Goal: Task Accomplishment & Management: Manage account settings

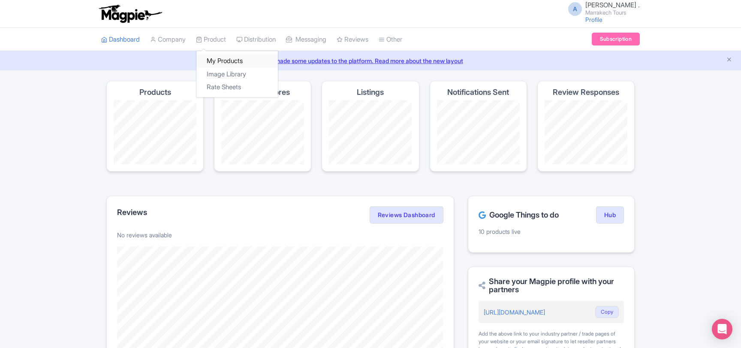
click at [218, 56] on link "My Products" at bounding box center [236, 60] width 81 height 13
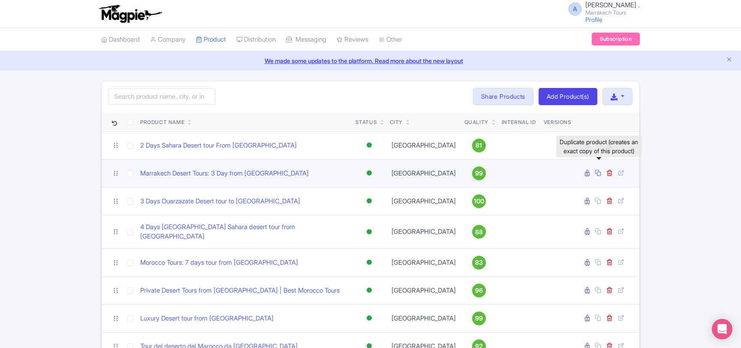
click at [598, 173] on icon at bounding box center [597, 172] width 6 height 6
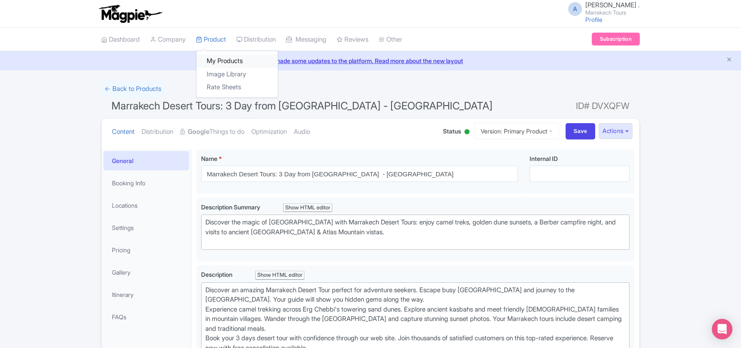
click at [213, 58] on link "My Products" at bounding box center [236, 60] width 81 height 13
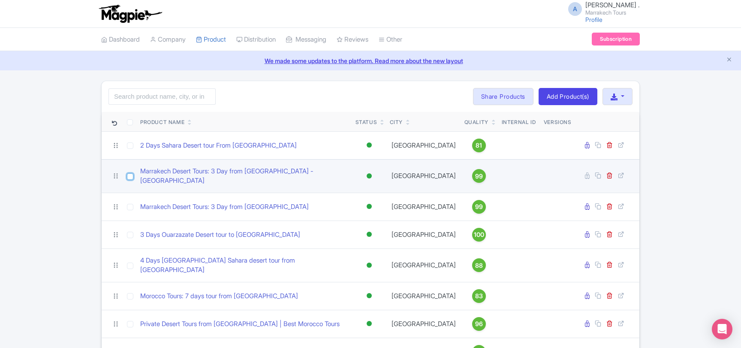
click at [129, 174] on input "checkbox" at bounding box center [130, 176] width 6 height 6
checkbox input "true"
click at [608, 175] on icon at bounding box center [609, 175] width 6 height 6
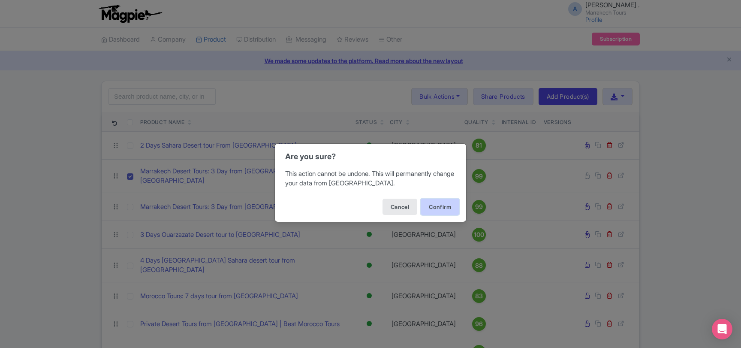
click at [444, 204] on button "Confirm" at bounding box center [439, 206] width 39 height 16
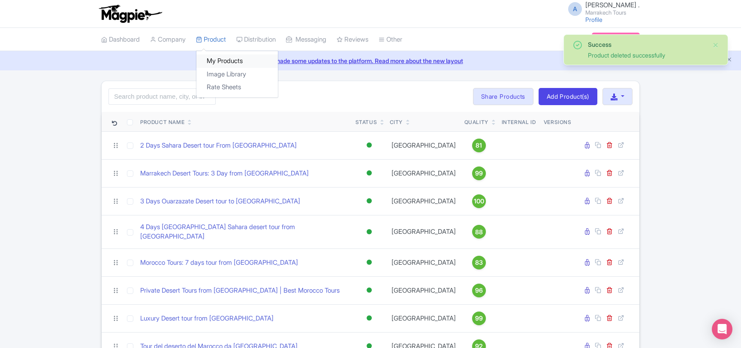
click at [219, 57] on link "My Products" at bounding box center [236, 60] width 81 height 13
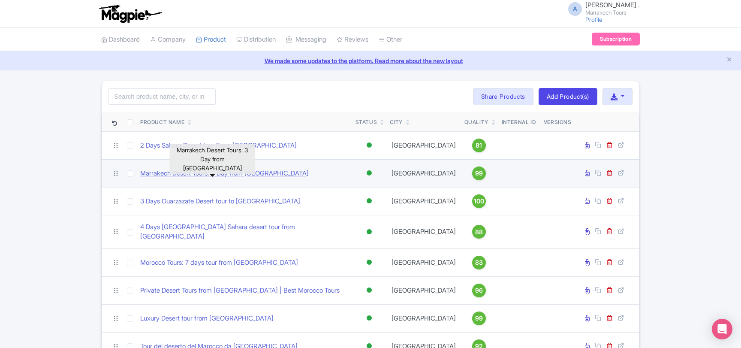
click at [213, 176] on link "Marrakech Desert Tours: 3 Day from [GEOGRAPHIC_DATA]" at bounding box center [224, 173] width 168 height 10
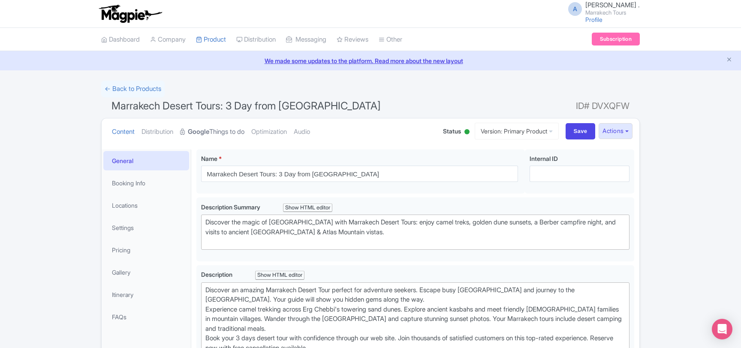
click at [235, 130] on link "Google Things to do" at bounding box center [212, 131] width 64 height 27
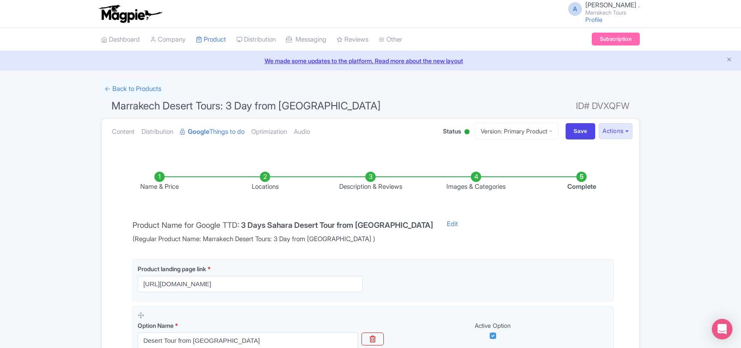
click at [581, 180] on li "Complete" at bounding box center [580, 181] width 105 height 20
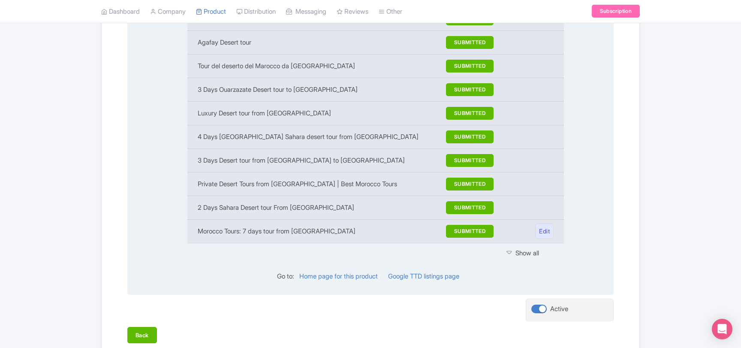
scroll to position [1105, 0]
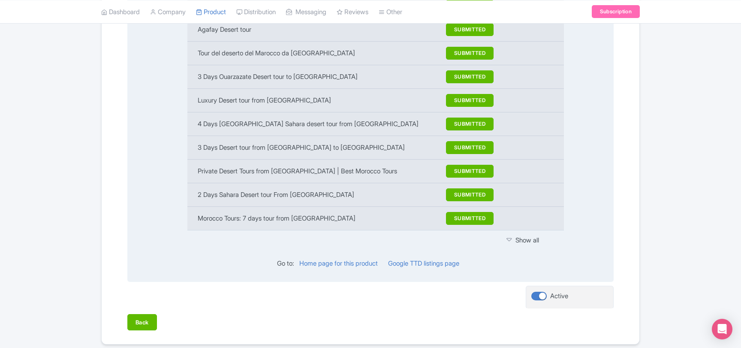
click at [528, 235] on div "Show all" at bounding box center [529, 240] width 47 height 10
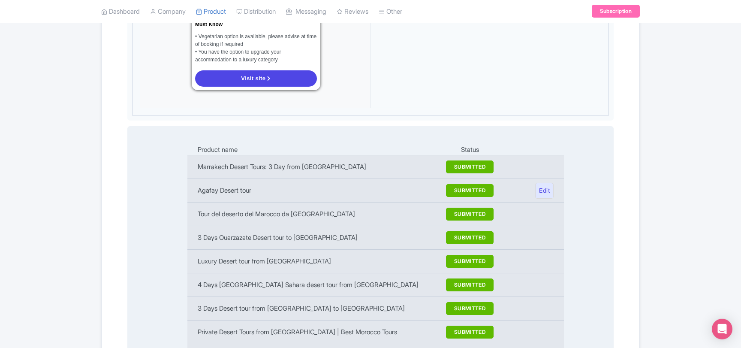
scroll to position [920, 0]
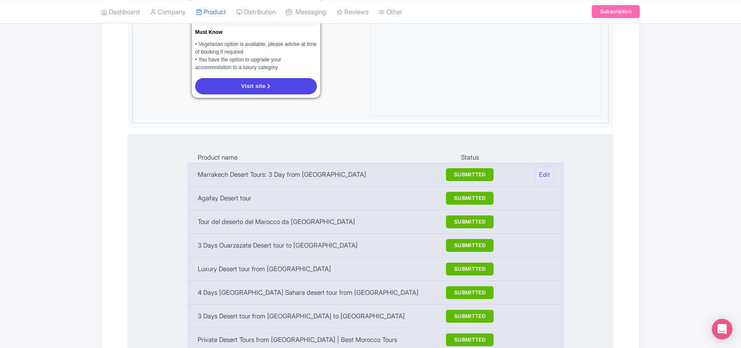
click at [207, 163] on td "Marrakech Desert Tours: 3 Day from Marrakech" at bounding box center [312, 175] width 251 height 24
drag, startPoint x: 207, startPoint y: 144, endPoint x: 264, endPoint y: 143, distance: 57.9
click at [264, 163] on td "Marrakech Desert Tours: 3 Day from Marrakech" at bounding box center [312, 175] width 251 height 24
copy td "Marrakech Desert Tours"
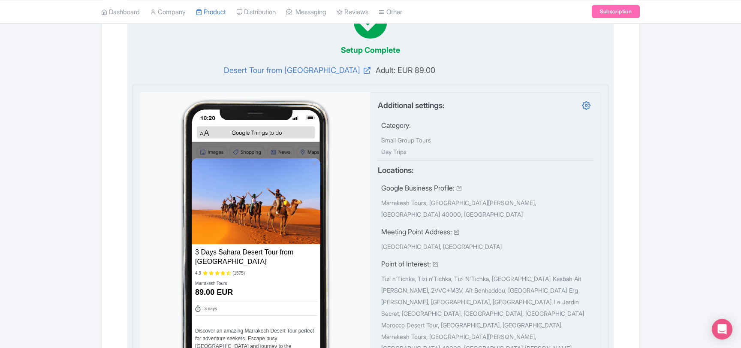
scroll to position [0, 0]
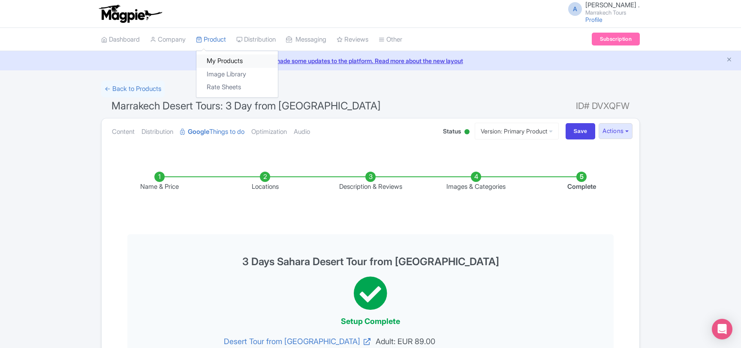
click at [218, 58] on link "My Products" at bounding box center [236, 60] width 81 height 13
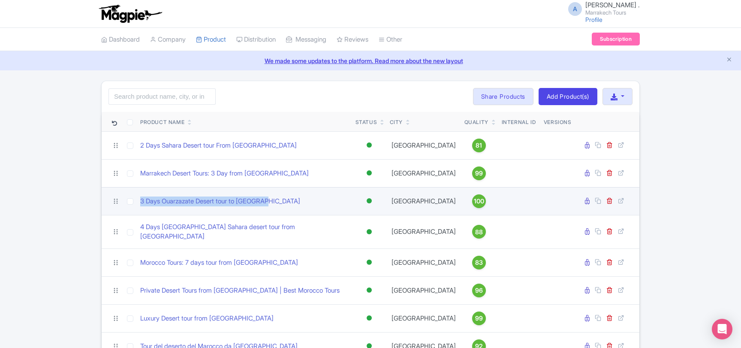
drag, startPoint x: 278, startPoint y: 201, endPoint x: 140, endPoint y: 203, distance: 138.4
click at [140, 203] on td "3 Days Ouarzazate Desert tour to [GEOGRAPHIC_DATA]" at bounding box center [244, 201] width 215 height 28
copy link "3 Days Ouarzazate Desert tour to [GEOGRAPHIC_DATA]"
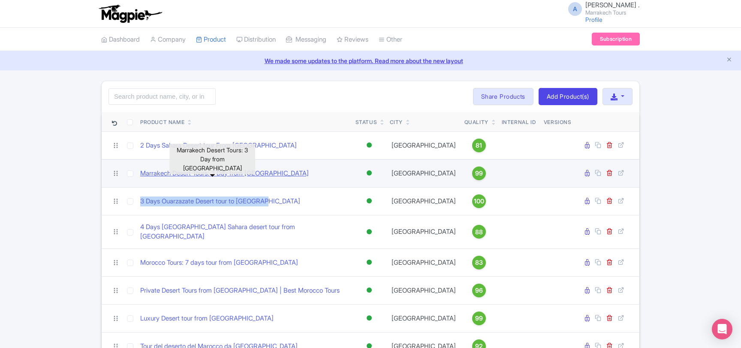
click at [267, 174] on link "Marrakech Desert Tours: 3 Day from [GEOGRAPHIC_DATA]" at bounding box center [224, 173] width 168 height 10
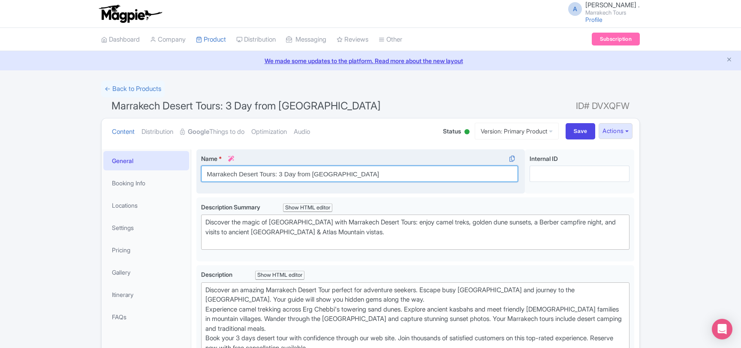
click at [264, 172] on input "Marrakech Desert Tours: 3 Day from Marrakech" at bounding box center [359, 173] width 317 height 16
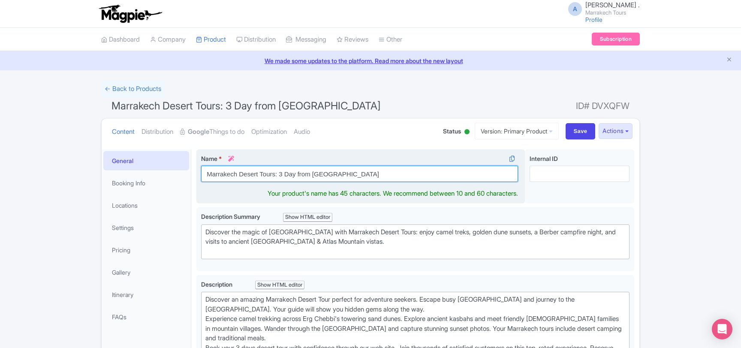
click at [264, 172] on input "Marrakech Desert Tours: 3 Day from Marrakech" at bounding box center [359, 173] width 317 height 16
paste input "3 Days Ouarzazate Desert tour to Merzouga"
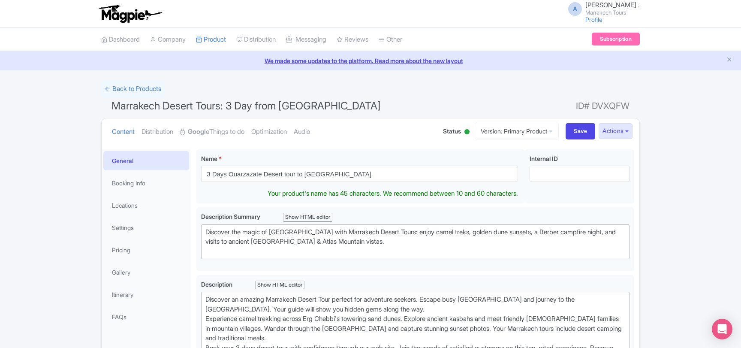
click at [293, 104] on span "Marrakech Desert Tours: 3 Day from Marrakech" at bounding box center [245, 105] width 269 height 12
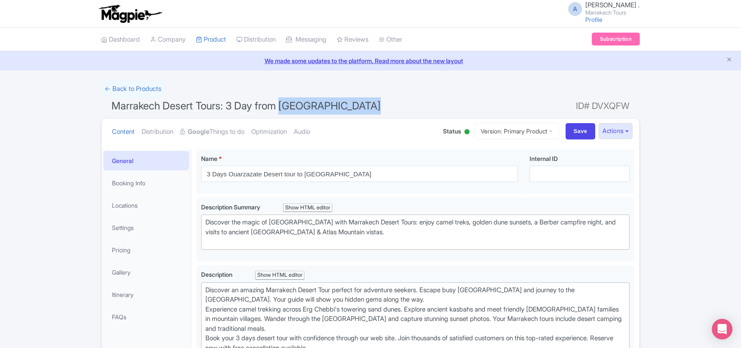
click at [293, 104] on span "Marrakech Desert Tours: 3 Day from Marrakech" at bounding box center [245, 105] width 269 height 12
copy span "Marrakech"
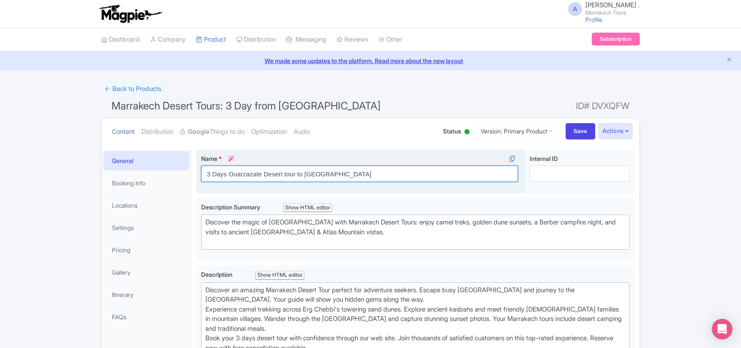
click at [245, 176] on input "3 Days Ouarzazate Desert tour to Merzouga" at bounding box center [359, 173] width 317 height 16
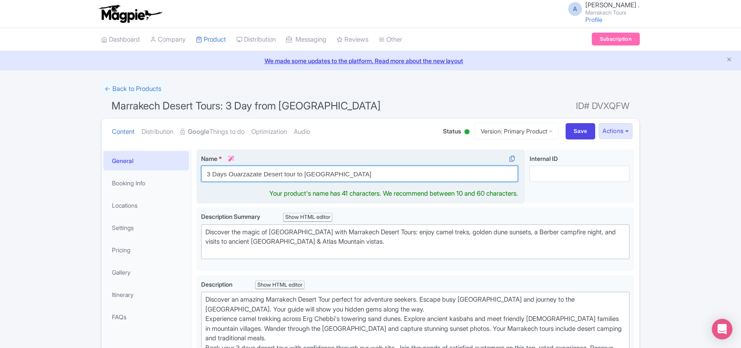
click at [245, 176] on input "3 Days Ouarzazate Desert tour to Merzouga" at bounding box center [359, 173] width 317 height 16
paste input "Marrakech"
click at [282, 174] on input "3 Days Marrakech Desert tour to Merzouga" at bounding box center [359, 173] width 317 height 16
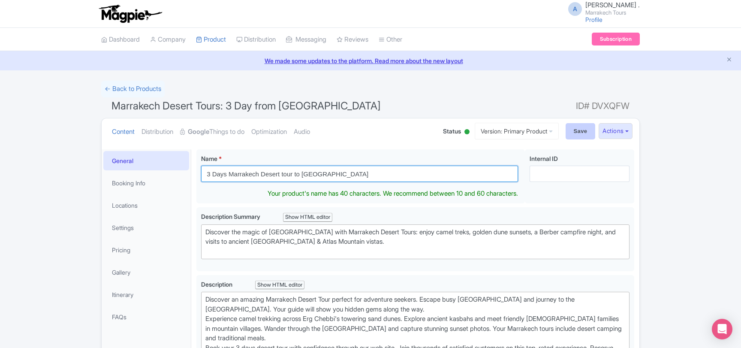
type input "3 Days Marrakech Desert tour to Merzouga"
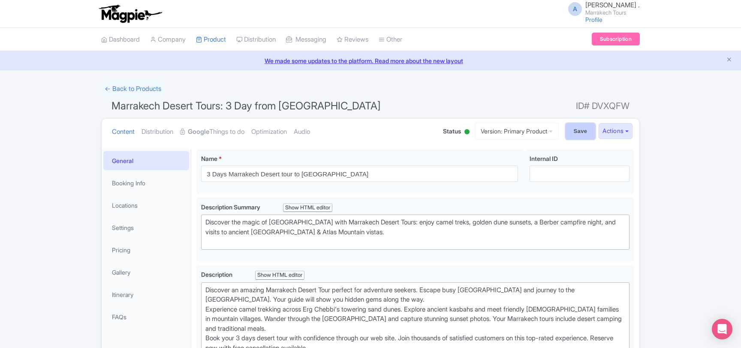
click at [576, 131] on input "Save" at bounding box center [580, 131] width 30 height 16
type input "Saving..."
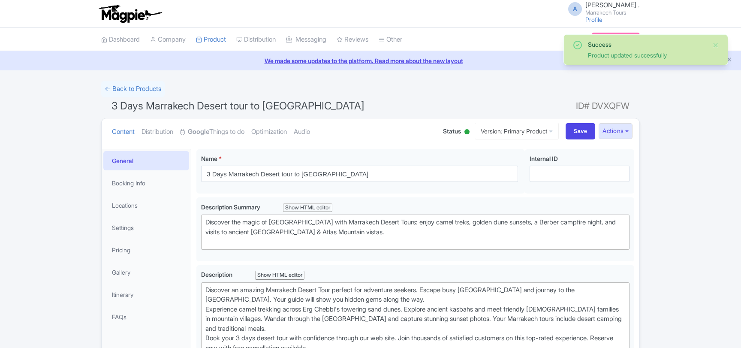
scroll to position [149, 0]
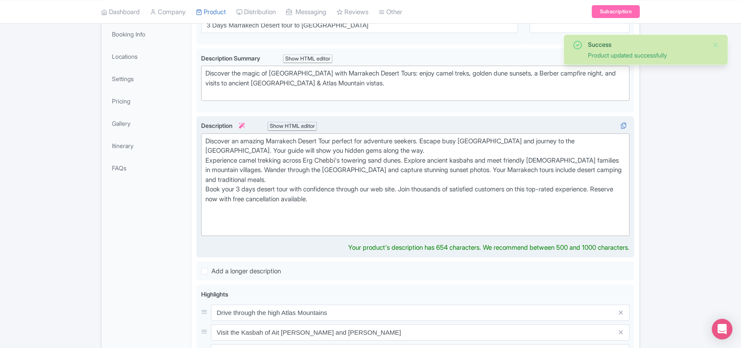
click at [235, 139] on div "Discover an amazing Marrakech Desert Tour perfect for adventure seekers. Escape…" at bounding box center [415, 184] width 420 height 96
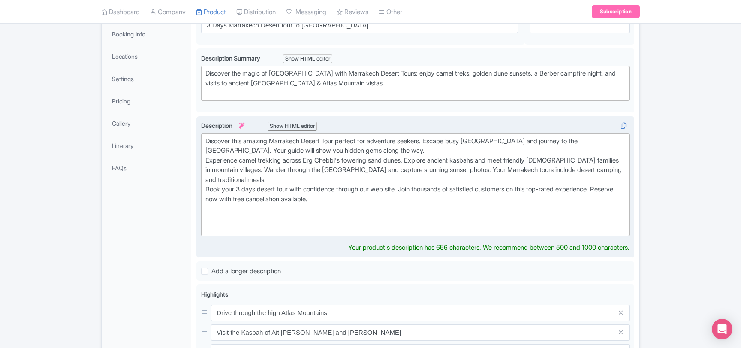
click at [290, 138] on div "Discover this amazing Marrakech Desert Tour perfect for adventure seekers. Esca…" at bounding box center [415, 184] width 420 height 96
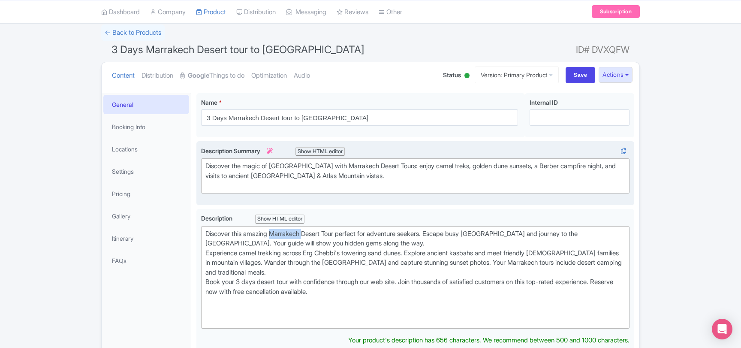
scroll to position [195, 0]
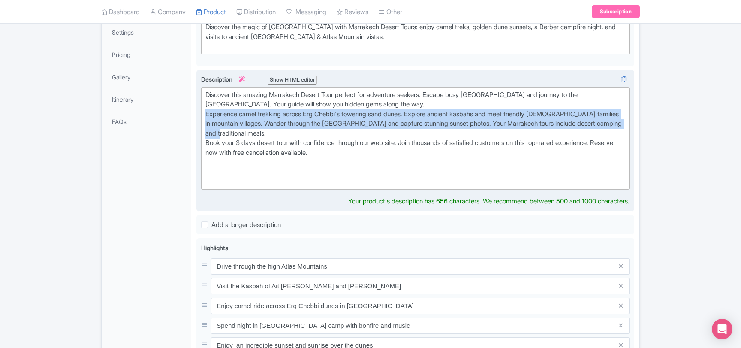
click at [201, 115] on div "Discover an amazing Marrakech Desert Tour perfect for adventure seekers. Escape…" at bounding box center [415, 140] width 438 height 141
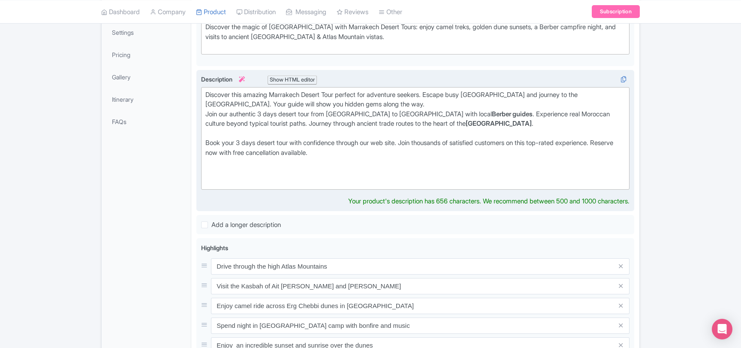
drag, startPoint x: 416, startPoint y: 101, endPoint x: 202, endPoint y: 93, distance: 214.0
click at [194, 90] on div "3 Days Marrakech Desert tour to [GEOGRAPHIC_DATA] Name * i 3 Days Marrakech Des…" at bounding box center [415, 256] width 448 height 614
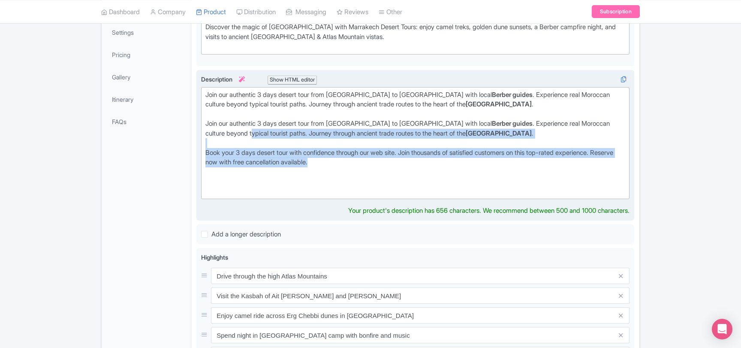
drag, startPoint x: 344, startPoint y: 161, endPoint x: 209, endPoint y: 131, distance: 137.9
click at [209, 131] on div "Join our authentic 3 days desert tour from [GEOGRAPHIC_DATA] to [GEOGRAPHIC_DAT…" at bounding box center [415, 143] width 420 height 106
click at [219, 179] on div "Join our authentic 3 days desert tour from [GEOGRAPHIC_DATA] to [GEOGRAPHIC_DAT…" at bounding box center [415, 143] width 420 height 106
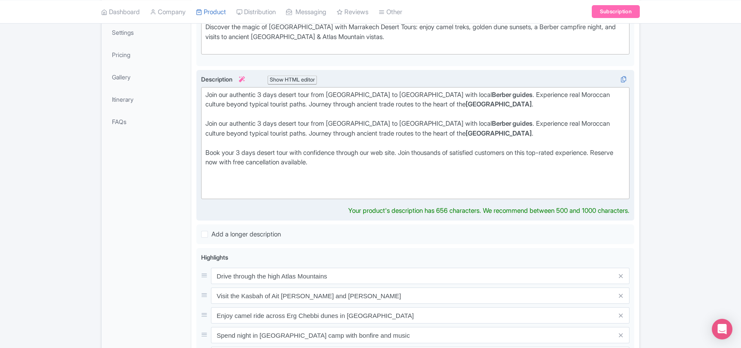
click at [405, 159] on div "Join our authentic 3 days desert tour from [GEOGRAPHIC_DATA] to [GEOGRAPHIC_DAT…" at bounding box center [415, 143] width 420 height 106
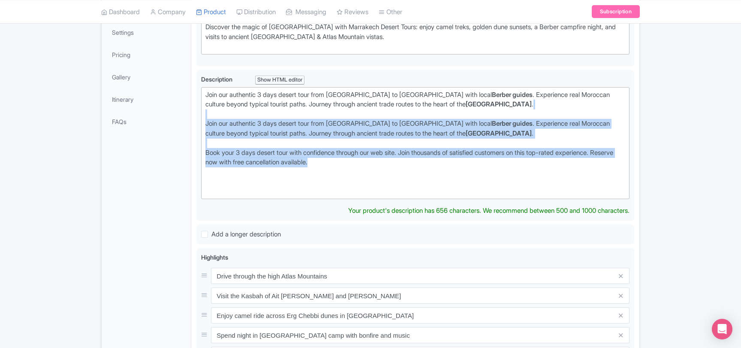
drag, startPoint x: 344, startPoint y: 163, endPoint x: 190, endPoint y: 115, distance: 161.6
click at [190, 115] on div "General Booking Info Locations Settings Pricing Gallery Itinerary FAQs 3 Days M…" at bounding box center [370, 261] width 537 height 624
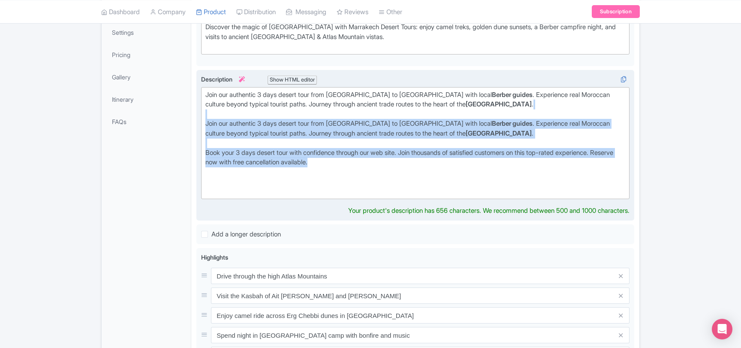
paste trix-editor "<div>Join our authentic 3 days desert tour from [GEOGRAPHIC_DATA] to [GEOGRAPHI…"
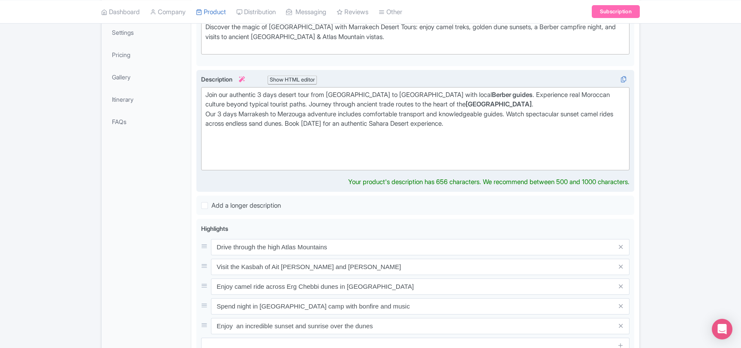
click at [207, 113] on div "Join our authentic 3 days desert tour from [GEOGRAPHIC_DATA] to [GEOGRAPHIC_DAT…" at bounding box center [415, 128] width 420 height 77
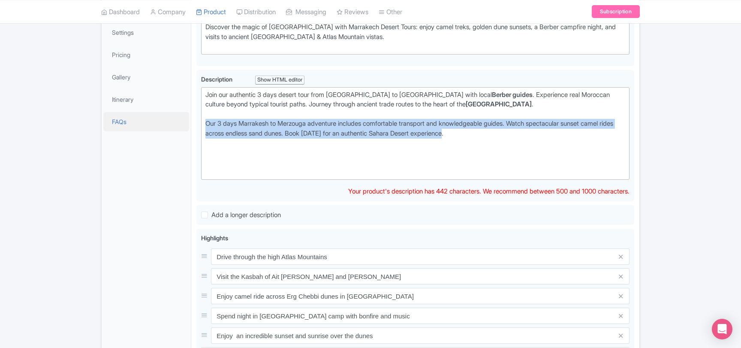
drag, startPoint x: 482, startPoint y: 133, endPoint x: 188, endPoint y: 120, distance: 294.3
click at [188, 120] on div "General Booking Info Locations Settings Pricing Gallery Itinerary FAQs 3 Days M…" at bounding box center [370, 251] width 537 height 605
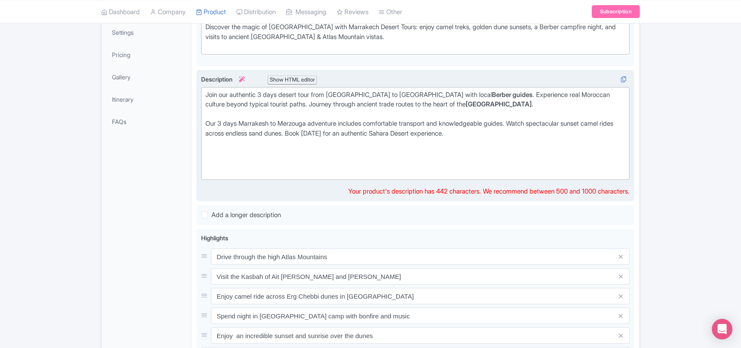
click at [217, 147] on div "Join our authentic 3 days desert tour from [GEOGRAPHIC_DATA] to [GEOGRAPHIC_DAT…" at bounding box center [415, 133] width 420 height 87
click at [418, 123] on div "Join our authentic 3 days desert tour from [GEOGRAPHIC_DATA] to [GEOGRAPHIC_DAT…" at bounding box center [415, 133] width 420 height 87
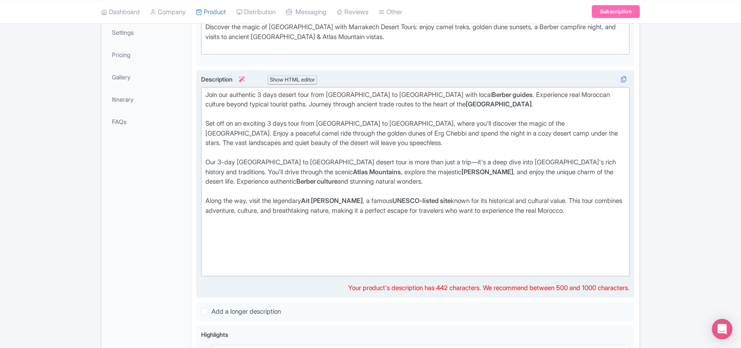
click at [207, 93] on div "Join our authentic 3 days desert tour from [GEOGRAPHIC_DATA] to [GEOGRAPHIC_DAT…" at bounding box center [415, 124] width 420 height 68
drag, startPoint x: 207, startPoint y: 93, endPoint x: 240, endPoint y: 93, distance: 33.0
click at [240, 93] on div "Join our authentic 3 days desert tour from [GEOGRAPHIC_DATA] to [GEOGRAPHIC_DAT…" at bounding box center [415, 124] width 420 height 68
copy div "Join our authentic"
click at [208, 122] on div "Join our authentic 3 days desert tour from [GEOGRAPHIC_DATA] to [GEOGRAPHIC_DAT…" at bounding box center [415, 124] width 420 height 68
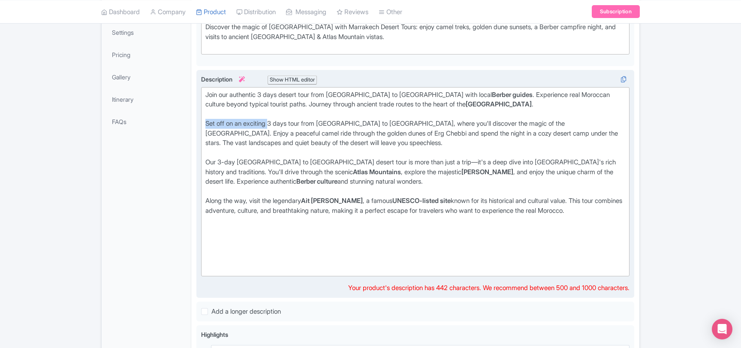
drag, startPoint x: 208, startPoint y: 122, endPoint x: 250, endPoint y: 123, distance: 42.4
click at [250, 123] on div "Join our authentic 3 days desert tour from [GEOGRAPHIC_DATA] to [GEOGRAPHIC_DAT…" at bounding box center [415, 124] width 420 height 68
click at [419, 162] on div "Our 3-day [GEOGRAPHIC_DATA] to [GEOGRAPHIC_DATA] desert tour is more than just …" at bounding box center [415, 176] width 420 height 39
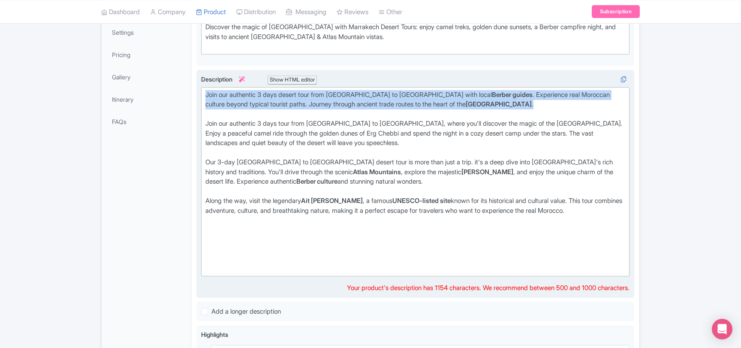
drag, startPoint x: 494, startPoint y: 102, endPoint x: 201, endPoint y: 89, distance: 293.8
click at [201, 89] on div "Discover an amazing Marrakech Desert Tour perfect for adventure seekers. Escape…" at bounding box center [415, 184] width 438 height 228
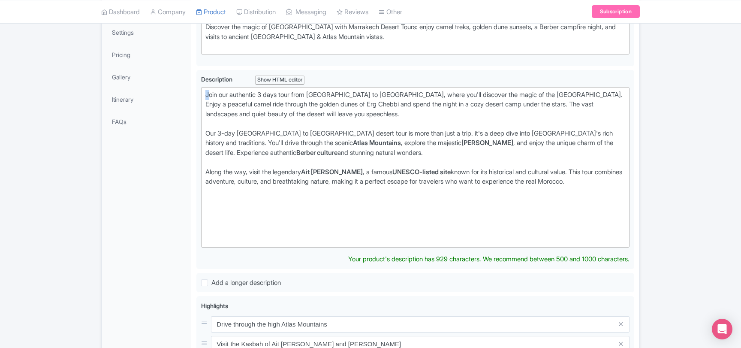
drag, startPoint x: 207, startPoint y: 93, endPoint x: 190, endPoint y: 92, distance: 16.7
click at [190, 92] on div "General Booking Info Locations Settings Pricing Gallery Itinerary FAQs 3 Days M…" at bounding box center [370, 285] width 537 height 672
type trix-editor "<div>Join our authentic 3 days tour from [GEOGRAPHIC_DATA] to [GEOGRAPHIC_DATA]…"
drag, startPoint x: 245, startPoint y: 189, endPoint x: 195, endPoint y: 77, distance: 123.0
click at [195, 77] on div "3 Days Marrakech Desert tour to [GEOGRAPHIC_DATA] Name * i 3 Days Marrakech Des…" at bounding box center [415, 285] width 448 height 672
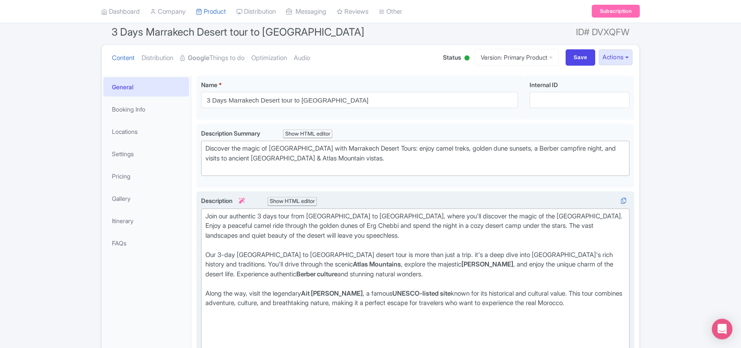
scroll to position [56, 0]
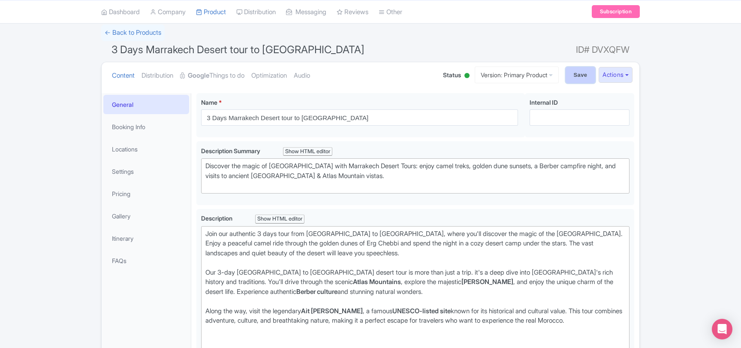
click at [576, 76] on input "Save" at bounding box center [580, 75] width 30 height 16
type input "Saving..."
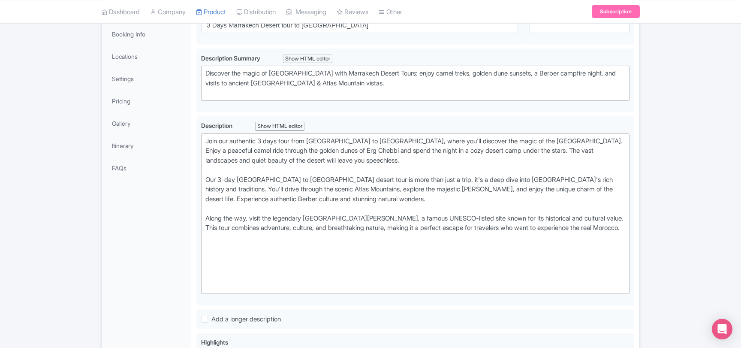
scroll to position [149, 0]
drag, startPoint x: 207, startPoint y: 216, endPoint x: 192, endPoint y: 215, distance: 14.6
click at [193, 214] on div "3 Days Marrakech Desert tour to [GEOGRAPHIC_DATA] Name * i 3 Days Marrakech Des…" at bounding box center [415, 331] width 448 height 672
type trix-editor "<div>Join our authentic 3 days tour from [GEOGRAPHIC_DATA] to [GEOGRAPHIC_DATA]…"
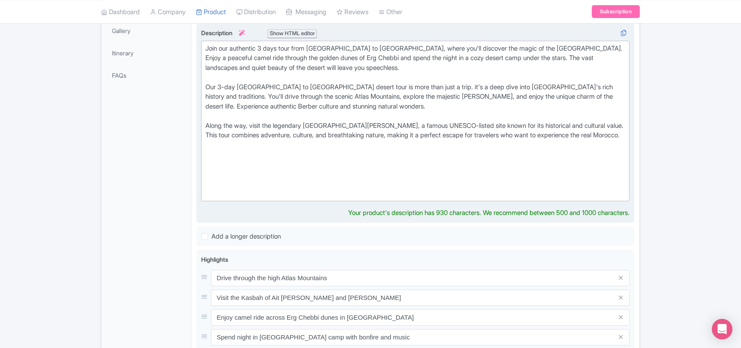
scroll to position [10, 0]
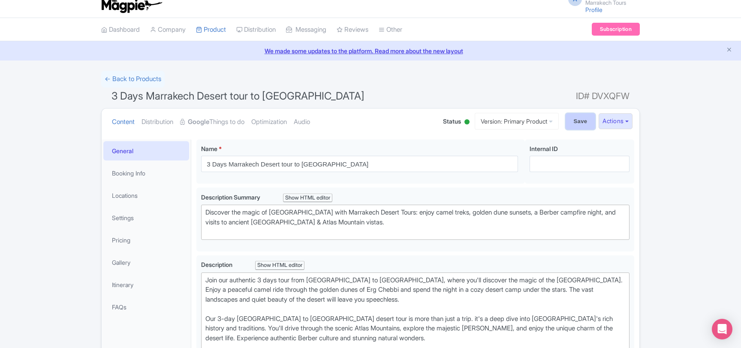
click at [573, 122] on input "Save" at bounding box center [580, 121] width 30 height 16
type input "Saving..."
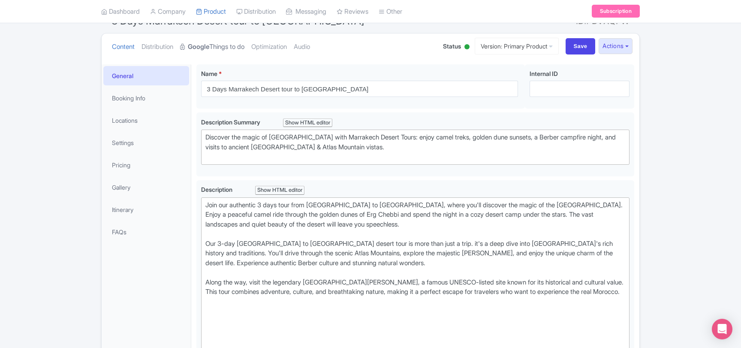
scroll to position [10, 0]
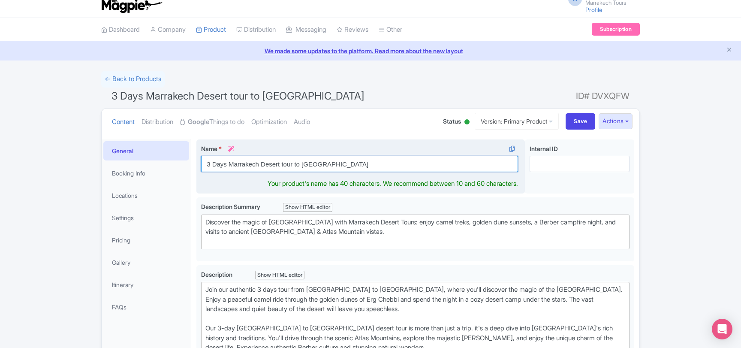
click at [244, 164] on input "3 Days Marrakech Desert tour to [GEOGRAPHIC_DATA]" at bounding box center [359, 164] width 317 height 16
paste input "From [GEOGRAPHIC_DATA]: 3 Day Trip to Discover [GEOGRAPHIC_DATA]"
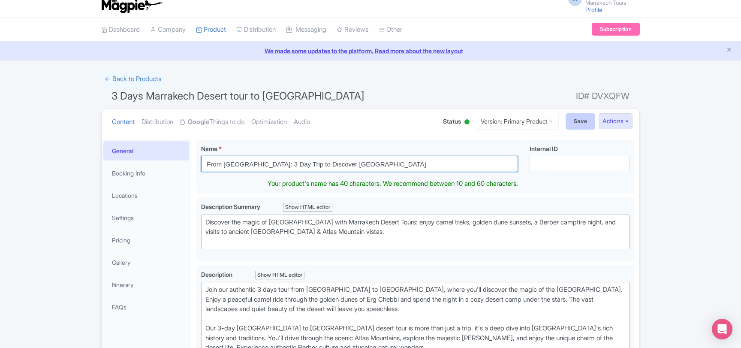
type input "From [GEOGRAPHIC_DATA]: 3 Day Trip to Discover [GEOGRAPHIC_DATA]"
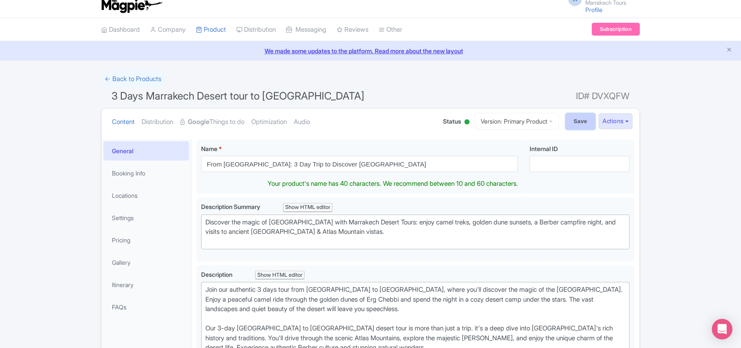
click at [570, 118] on input "Save" at bounding box center [580, 121] width 30 height 16
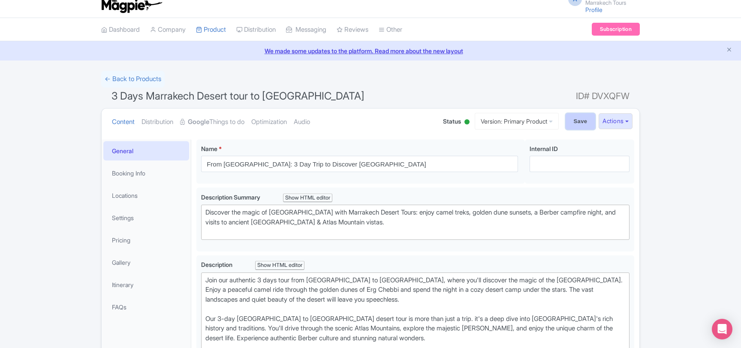
type input "Saving..."
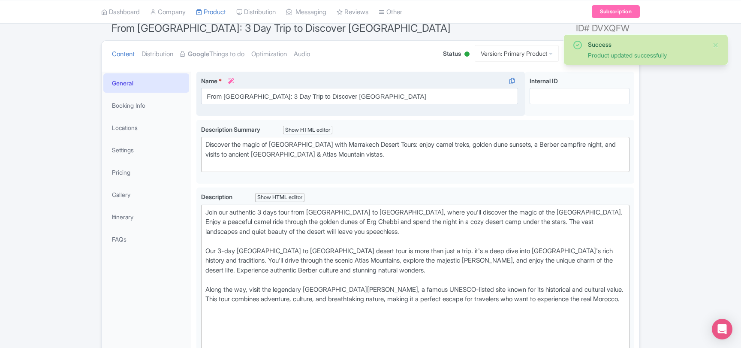
scroll to position [10, 0]
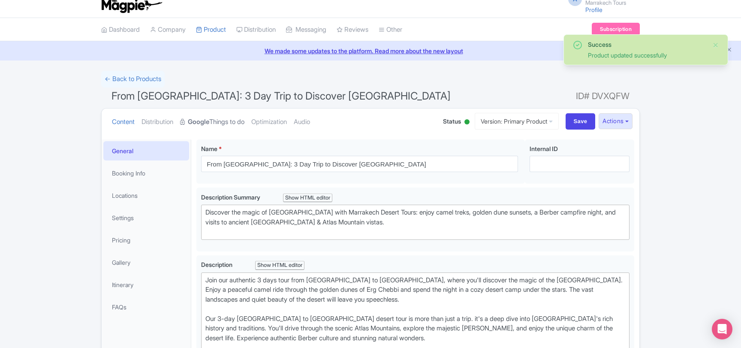
click at [243, 122] on link "Google Things to do" at bounding box center [212, 121] width 64 height 27
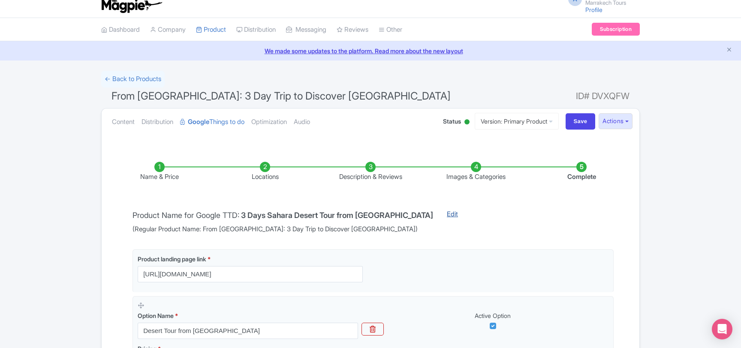
click at [438, 211] on link "Edit" at bounding box center [452, 221] width 28 height 25
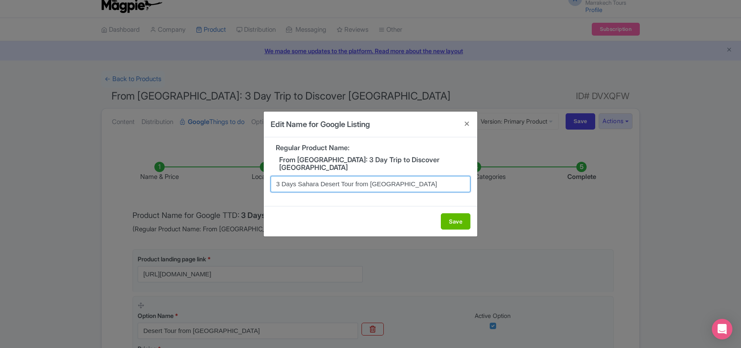
click at [323, 185] on input "3 Days Sahara Desert Tour from [GEOGRAPHIC_DATA]" at bounding box center [370, 184] width 200 height 16
click at [318, 213] on div "Save" at bounding box center [370, 221] width 213 height 30
click at [311, 185] on input "3 Days Sahara Desert Tour from [GEOGRAPHIC_DATA]" at bounding box center [370, 184] width 200 height 16
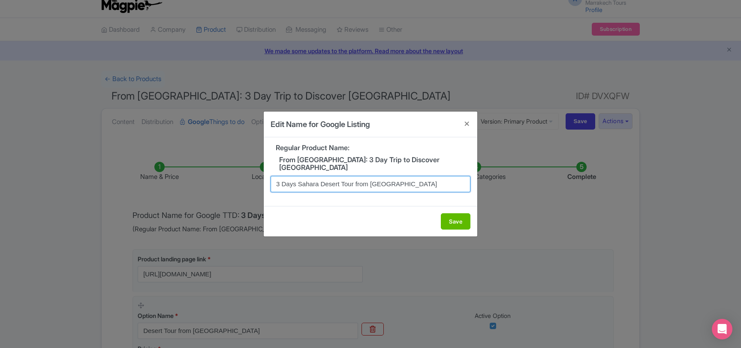
click at [311, 185] on input "3 Days Sahara Desert Tour from [GEOGRAPHIC_DATA]" at bounding box center [370, 184] width 200 height 16
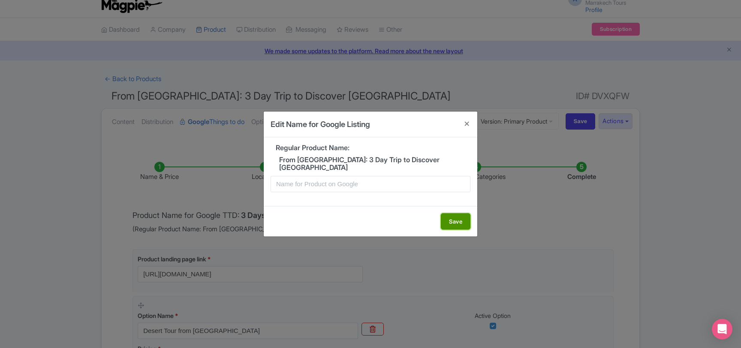
click at [463, 219] on button "Save" at bounding box center [456, 221] width 30 height 16
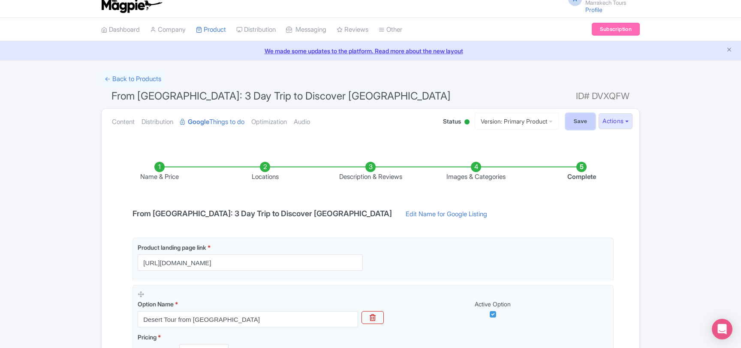
click at [572, 123] on input "Save" at bounding box center [580, 121] width 30 height 16
type input "Saving..."
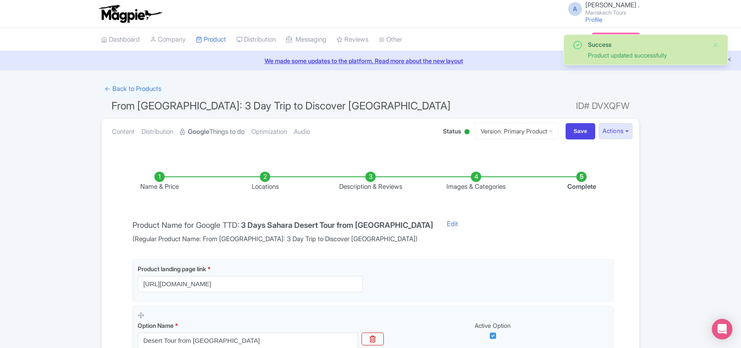
click at [221, 129] on link "Google Things to do" at bounding box center [212, 131] width 64 height 27
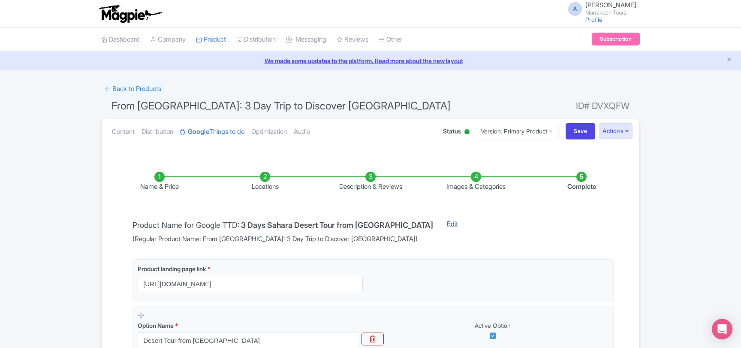
click at [438, 226] on link "Edit" at bounding box center [452, 231] width 28 height 25
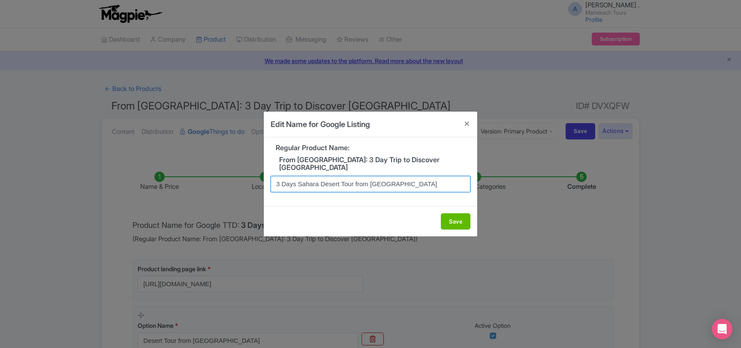
click at [333, 187] on input "3 Days Sahara Desert Tour from [GEOGRAPHIC_DATA]" at bounding box center [370, 184] width 200 height 16
paste input "From [GEOGRAPHIC_DATA]: 3 Day Trip to Discover [GEOGRAPHIC_DATA]"
type input "From [GEOGRAPHIC_DATA]: 3 Day Trip to Discover [GEOGRAPHIC_DATA]"
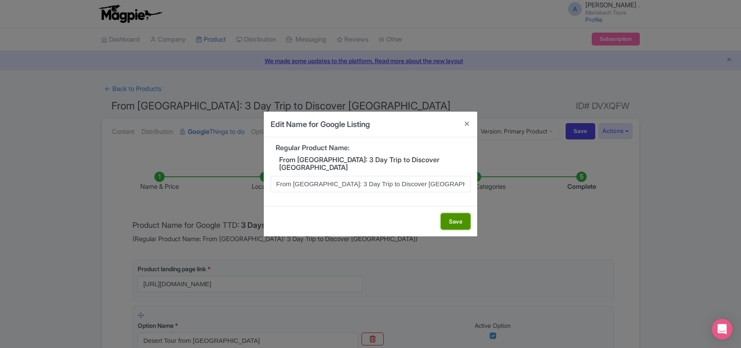
click at [457, 222] on button "Save" at bounding box center [456, 221] width 30 height 16
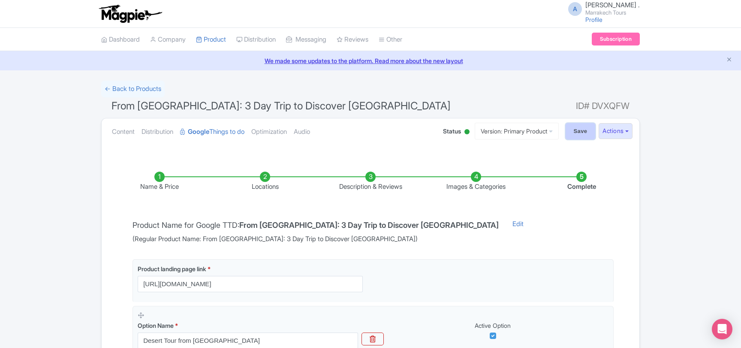
click at [583, 129] on input "Save" at bounding box center [580, 131] width 30 height 16
type input "Saving..."
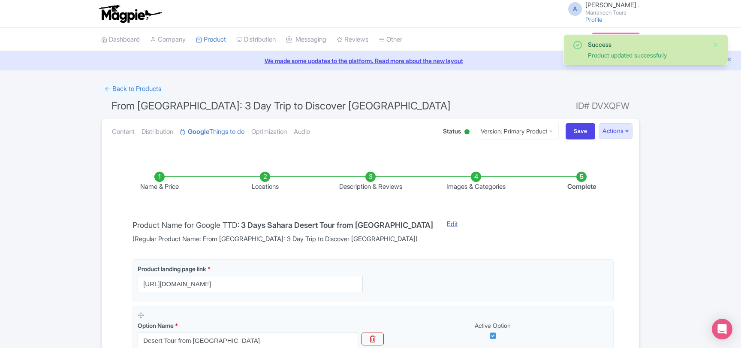
click at [438, 222] on link "Edit" at bounding box center [452, 231] width 28 height 25
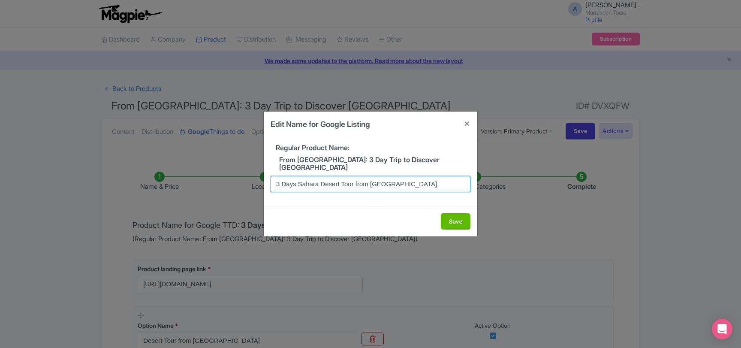
click at [370, 186] on input "3 Days Sahara Desert Tour from [GEOGRAPHIC_DATA]" at bounding box center [370, 184] width 200 height 16
click at [370, 186] on input "3 Days Sahara Desert Tour from Marrakech" at bounding box center [370, 184] width 200 height 16
paste input "From [GEOGRAPHIC_DATA]: 3 Day Trip to Discover [GEOGRAPHIC_DATA]"
type input "From [GEOGRAPHIC_DATA]: 3 Day Trip to Discover [GEOGRAPHIC_DATA]"
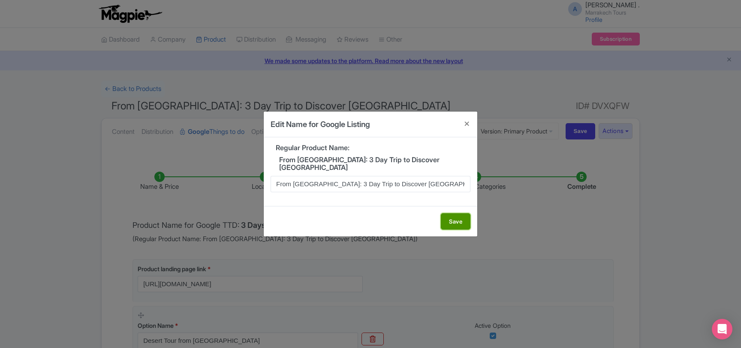
click at [453, 220] on button "Save" at bounding box center [456, 221] width 30 height 16
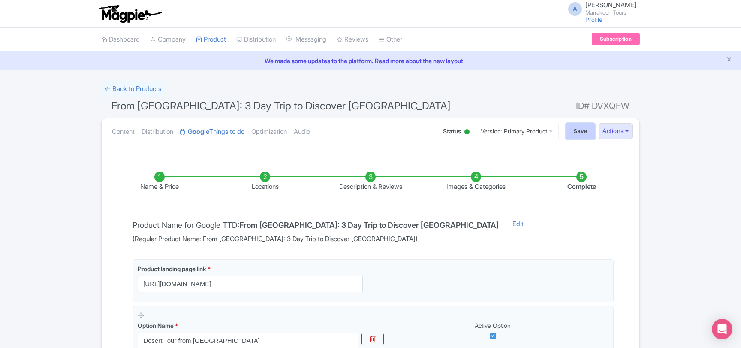
click at [573, 128] on input "Save" at bounding box center [580, 131] width 30 height 16
type input "Saving..."
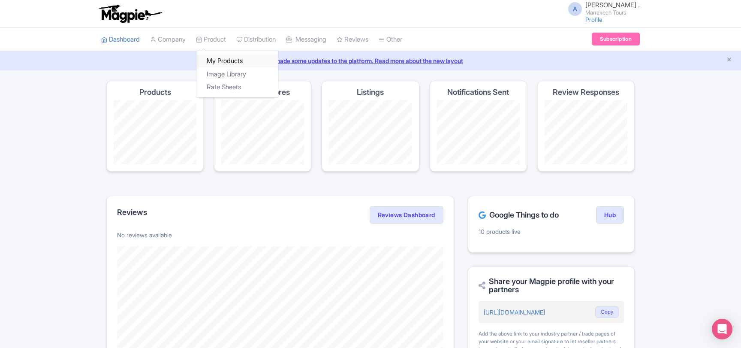
click at [223, 59] on link "My Products" at bounding box center [236, 60] width 81 height 13
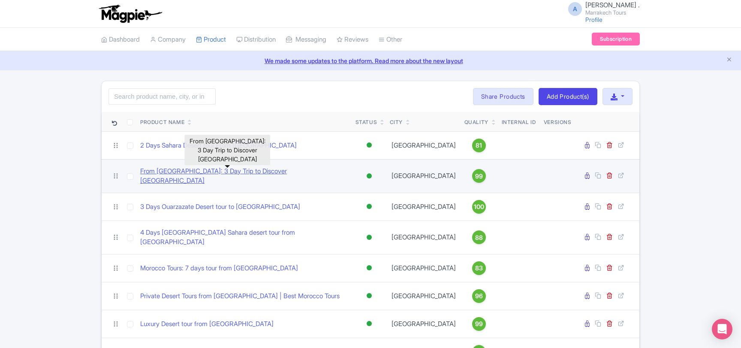
click at [204, 172] on link "From [GEOGRAPHIC_DATA]: 3 Day Trip to Discover [GEOGRAPHIC_DATA]" at bounding box center [244, 175] width 208 height 19
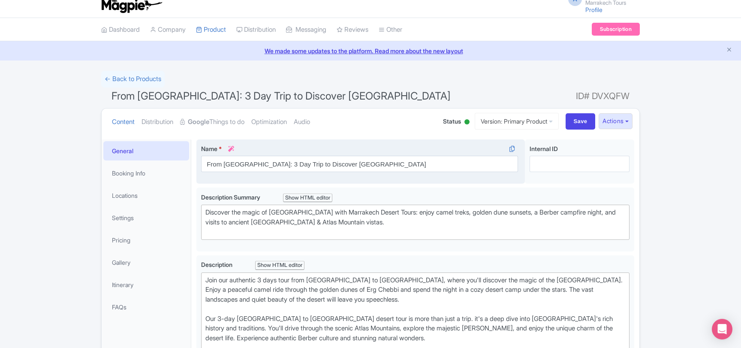
scroll to position [139, 0]
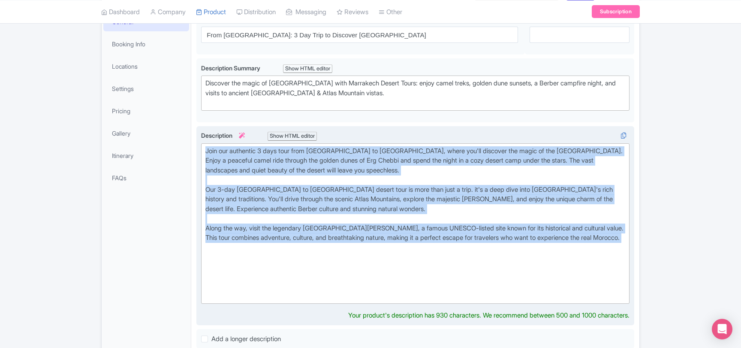
drag, startPoint x: 250, startPoint y: 252, endPoint x: 197, endPoint y: 144, distance: 120.6
click at [197, 144] on div "Join our authentic 3 days tour from Marrakech to Merzouga desert, where you'll …" at bounding box center [415, 225] width 438 height 199
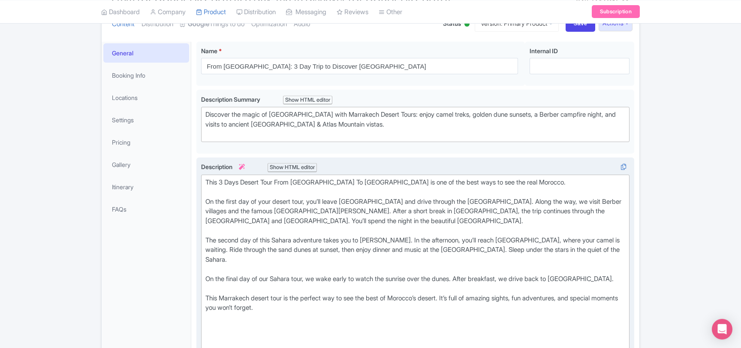
scroll to position [93, 0]
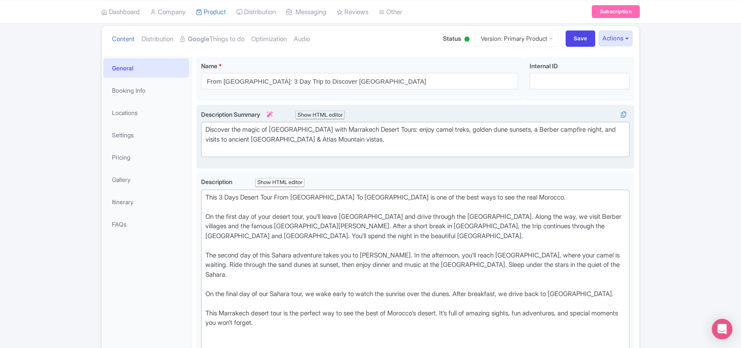
click at [334, 129] on div "Discover the magic of Morocco with Marrakech Desert Tours: enjoy camel treks, g…" at bounding box center [415, 139] width 420 height 29
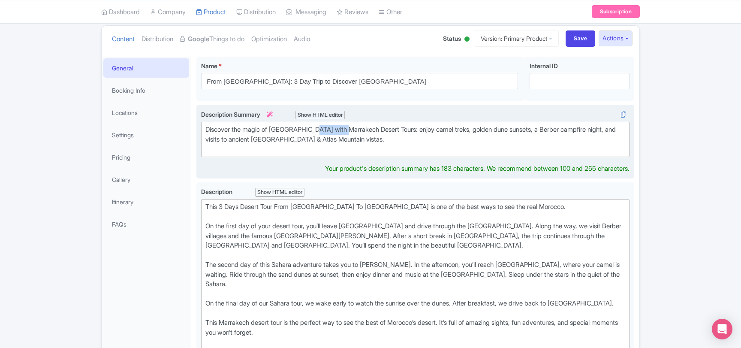
click at [334, 129] on div "Discover the magic of Morocco with Marrakech Desert Tours: enjoy camel treks, g…" at bounding box center [415, 139] width 420 height 29
type trix-editor "<div>Discover the magic of Morocco with our Desert Tours: enjoy camel treks, go…"
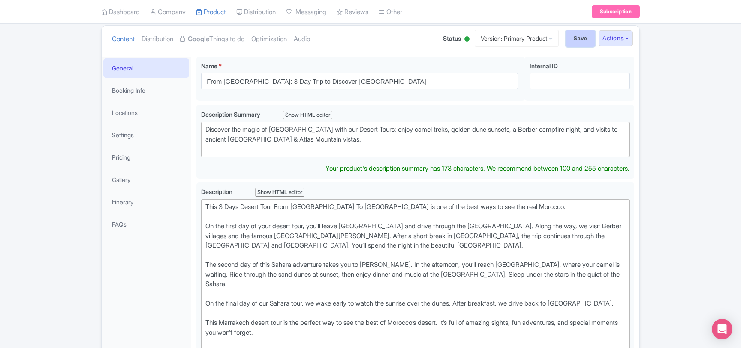
click at [574, 41] on input "Save" at bounding box center [580, 38] width 30 height 16
type input "Saving..."
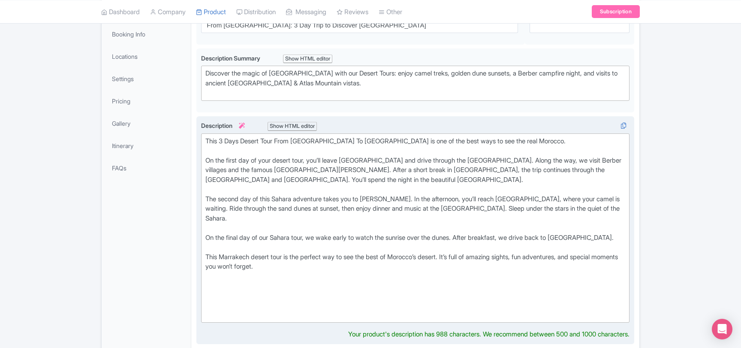
scroll to position [149, 0]
click at [248, 140] on div "This 3 Days Desert Tour From [GEOGRAPHIC_DATA] To [GEOGRAPHIC_DATA] is one of t…" at bounding box center [415, 227] width 420 height 183
click at [219, 139] on div "This 3 Days Desert Tour From [GEOGRAPHIC_DATA] To [GEOGRAPHIC_DATA] is one of t…" at bounding box center [415, 227] width 420 height 183
drag, startPoint x: 219, startPoint y: 139, endPoint x: 236, endPoint y: 140, distance: 17.1
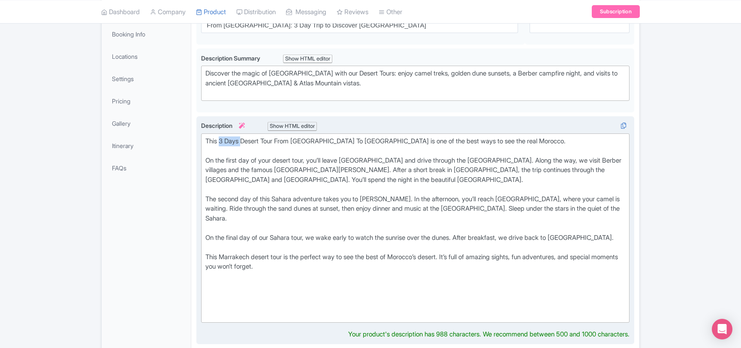
click at [236, 140] on div "This 3 Days Desert Tour From [GEOGRAPHIC_DATA] To [GEOGRAPHIC_DATA] is one of t…" at bounding box center [415, 227] width 420 height 183
click at [310, 140] on div "This Desert Tour From [GEOGRAPHIC_DATA] To [GEOGRAPHIC_DATA] is one of the best…" at bounding box center [415, 227] width 420 height 183
click at [306, 139] on div "This Desert Tour From Marrakech To Merzouga is one of the best ways to see the …" at bounding box center [415, 227] width 420 height 183
drag, startPoint x: 306, startPoint y: 139, endPoint x: 328, endPoint y: 141, distance: 22.0
click at [328, 141] on div "This Desert Tour From Marrakech To Merzouga is one of the best ways to see the …" at bounding box center [415, 227] width 420 height 183
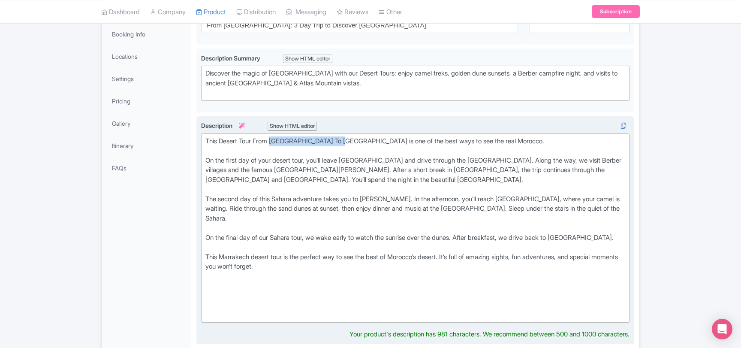
click at [321, 143] on div "This Desert Tour From Marrakech To Merzouga is one of the best ways to see the …" at bounding box center [415, 227] width 420 height 183
drag, startPoint x: 306, startPoint y: 138, endPoint x: 348, endPoint y: 140, distance: 42.5
click at [348, 140] on div "This Desert Tour From Marrakech To Merzouga is one of the best ways to see the …" at bounding box center [415, 227] width 420 height 183
click at [228, 140] on div "This Desert Tour From Marrakech is one of the best ways to see the real Morocco…" at bounding box center [415, 227] width 420 height 183
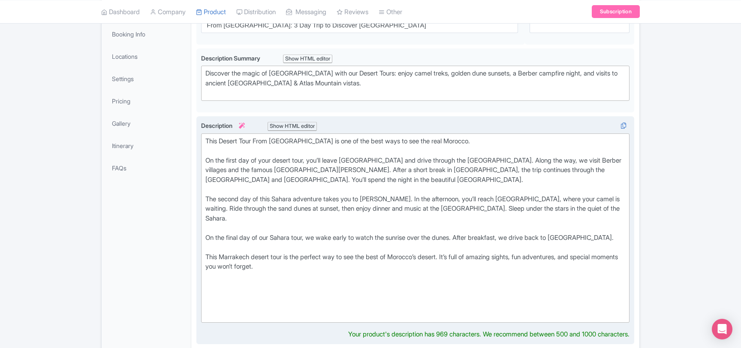
click at [228, 140] on div "This Desert Tour From Marrakech is one of the best ways to see the real Morocco…" at bounding box center [415, 227] width 420 height 183
click at [276, 159] on div "This Desert Tour From Marrakech is one of the best ways to see the real Morocco…" at bounding box center [415, 227] width 420 height 183
click at [233, 245] on div "This Desert Tour From Marrakech is one of the best ways to see the real Morocco…" at bounding box center [415, 227] width 420 height 183
click at [231, 246] on div "This Desert Tour From Marrakech is one of the best ways to see the real Morocco…" at bounding box center [415, 227] width 420 height 183
type trix-editor "<div>This Desert Tour From Marrakech is one of the best ways to see the real Mo…"
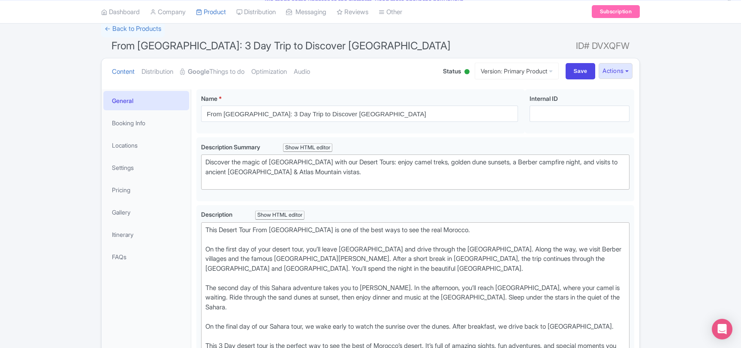
scroll to position [10, 0]
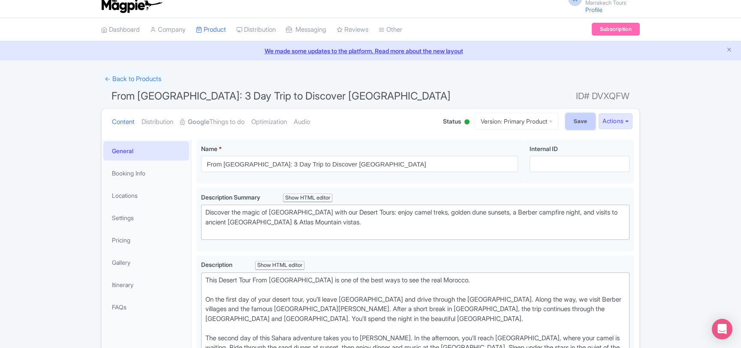
click at [565, 122] on input "Save" at bounding box center [580, 121] width 30 height 16
type input "Saving..."
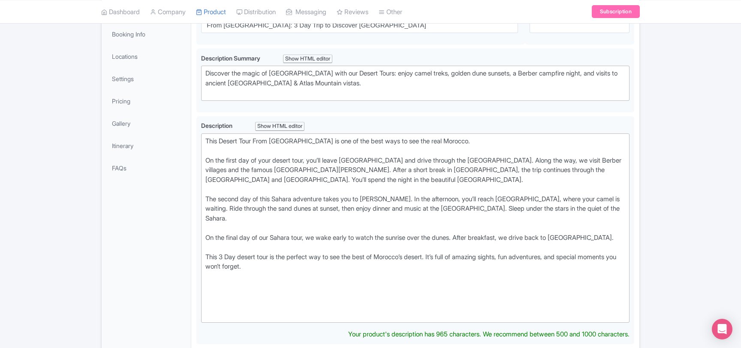
scroll to position [149, 0]
